Goal: Information Seeking & Learning: Learn about a topic

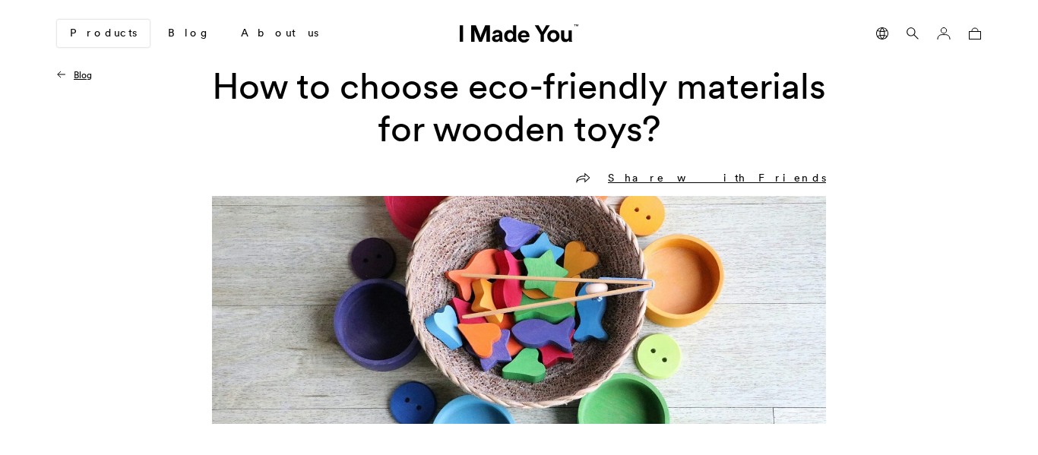
click at [746, 125] on h1 "How to choose eco-friendly materials for wooden toys?" at bounding box center [519, 107] width 614 height 85
click at [159, 36] on link "Blog" at bounding box center [189, 34] width 67 height 26
